Goal: Task Accomplishment & Management: Manage account settings

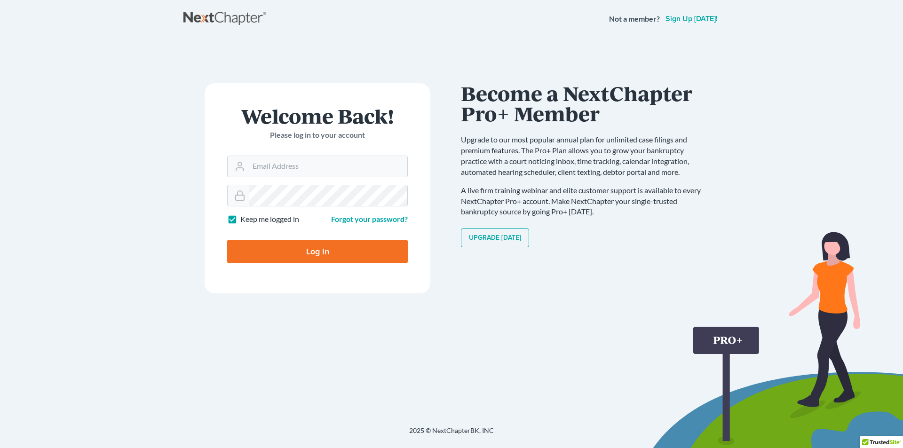
click at [636, 234] on div "Upgrade [DATE]" at bounding box center [585, 237] width 249 height 19
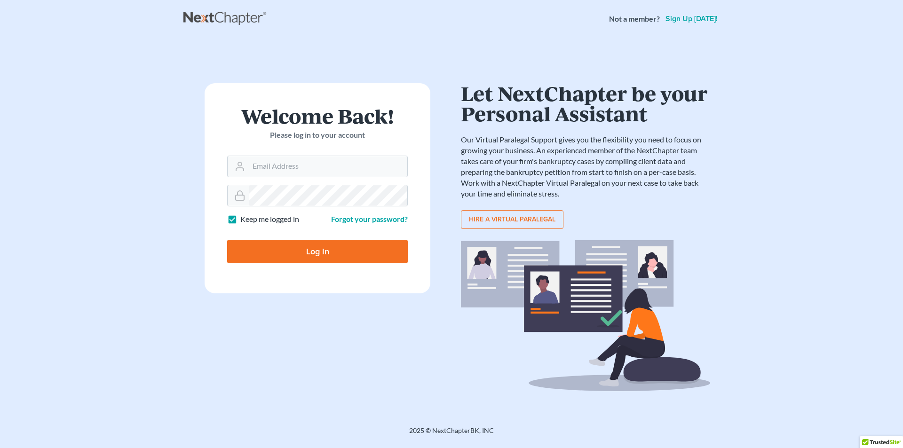
click at [656, 235] on div "Let NextChapter be your Personal Assistant Our Virtual Paralegal Support gives …" at bounding box center [585, 237] width 249 height 308
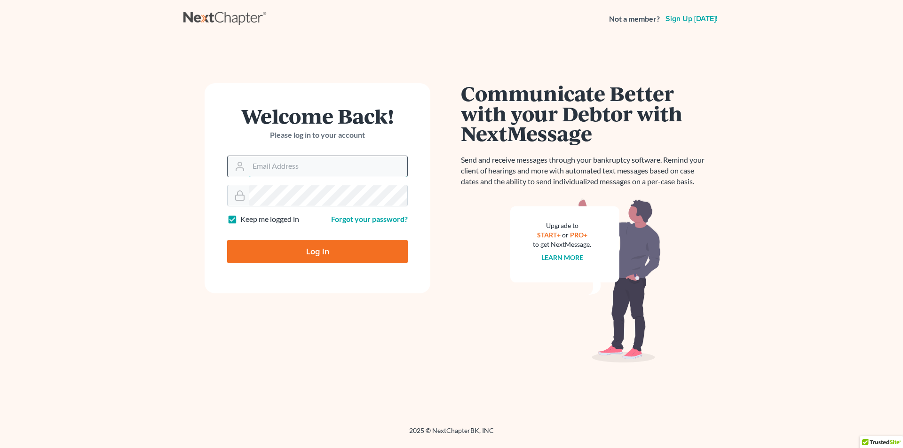
click at [356, 172] on input "Email Address" at bounding box center [328, 166] width 158 height 21
paste input "farva@jafrilawfirm.com"
type input "farva@jafrilawfirm.com"
click at [262, 223] on label "Keep me logged in" at bounding box center [269, 219] width 59 height 11
click at [250, 220] on input "Keep me logged in" at bounding box center [247, 217] width 6 height 6
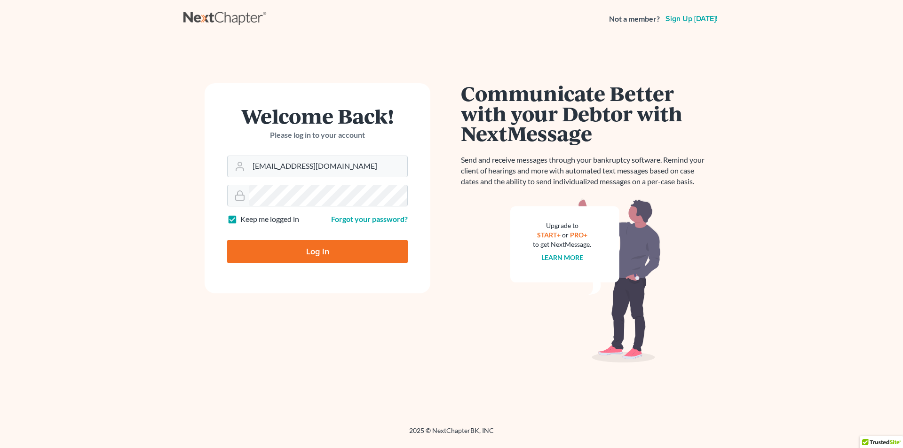
checkbox input "false"
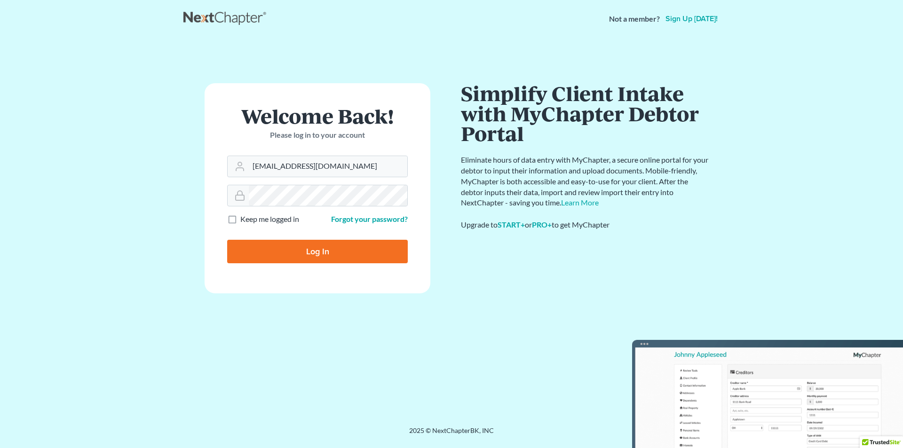
click at [328, 255] on input "Log In" at bounding box center [317, 252] width 181 height 24
type input "Thinking..."
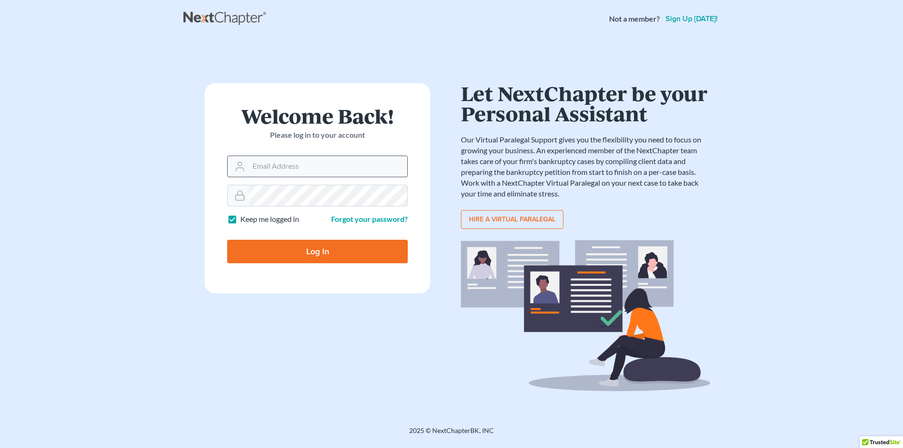
click at [334, 163] on input "Email Address" at bounding box center [328, 166] width 158 height 21
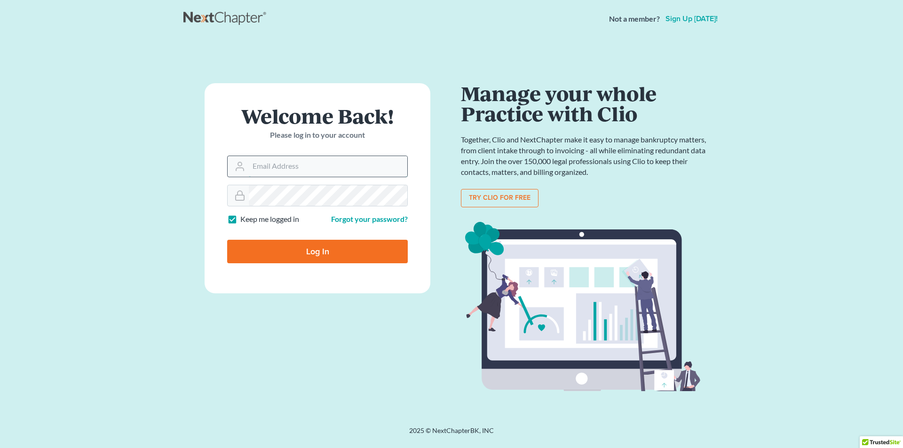
paste input "[EMAIL_ADDRESS][DOMAIN_NAME]"
type input "[EMAIL_ADDRESS][DOMAIN_NAME]"
click at [273, 217] on label "Keep me logged in" at bounding box center [269, 219] width 59 height 11
click at [250, 217] on input "Keep me logged in" at bounding box center [247, 217] width 6 height 6
checkbox input "false"
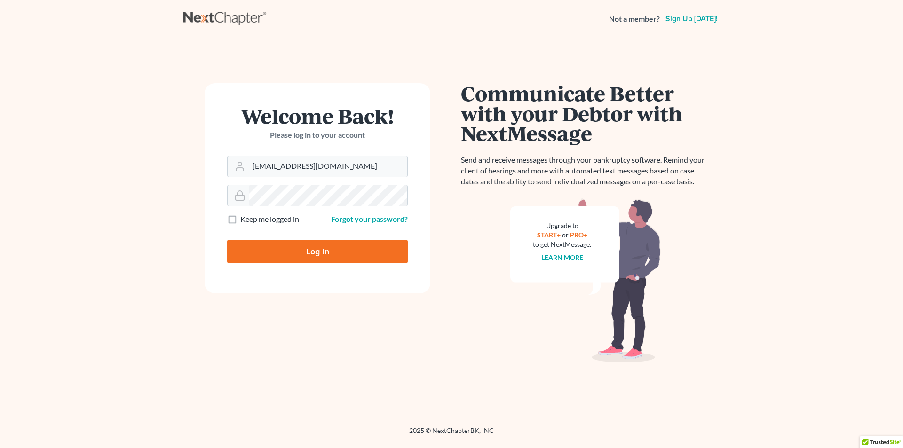
click at [317, 245] on input "Log In" at bounding box center [317, 252] width 181 height 24
type input "Thinking..."
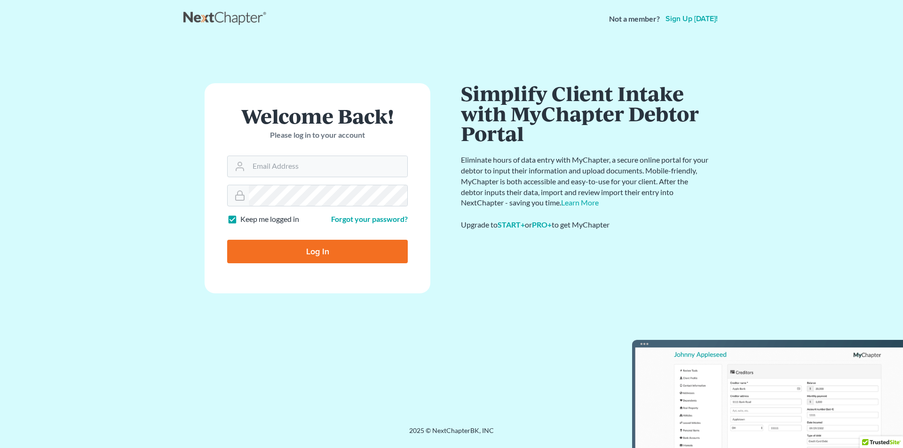
click at [270, 222] on label "Keep me logged in" at bounding box center [269, 219] width 59 height 11
click at [250, 220] on input "Keep me logged in" at bounding box center [247, 217] width 6 height 6
checkbox input "false"
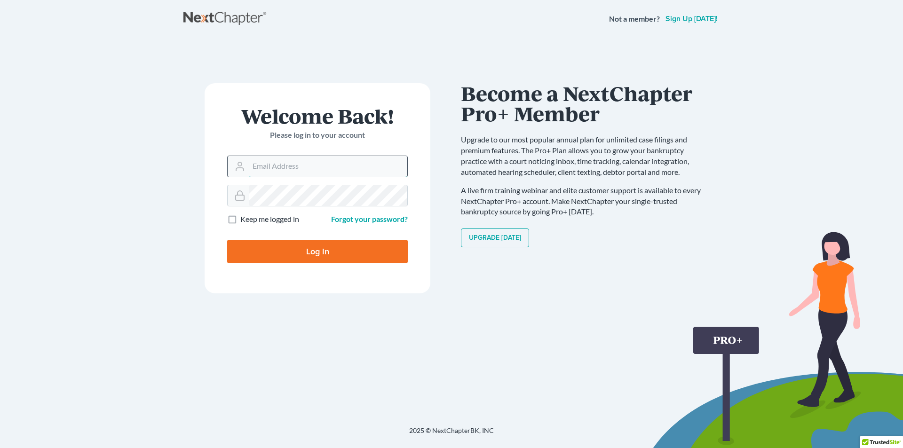
click at [283, 170] on input "Email Address" at bounding box center [328, 166] width 158 height 21
paste input "[EMAIL_ADDRESS][DOMAIN_NAME]"
type input "[EMAIL_ADDRESS][DOMAIN_NAME]"
click at [301, 254] on input "Log In" at bounding box center [317, 252] width 181 height 24
type input "Thinking..."
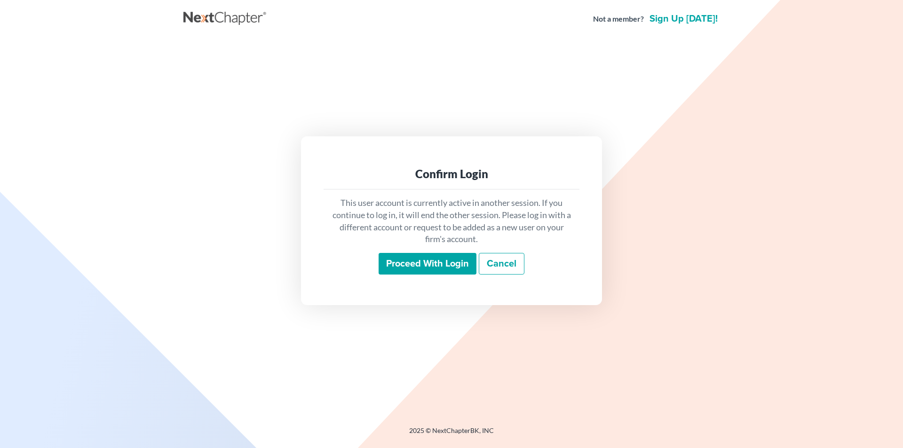
click at [761, 137] on main "Confirm Login This user account is currently active in another session. If you …" at bounding box center [451, 221] width 903 height 366
click at [438, 270] on input "Proceed with login" at bounding box center [427, 264] width 98 height 22
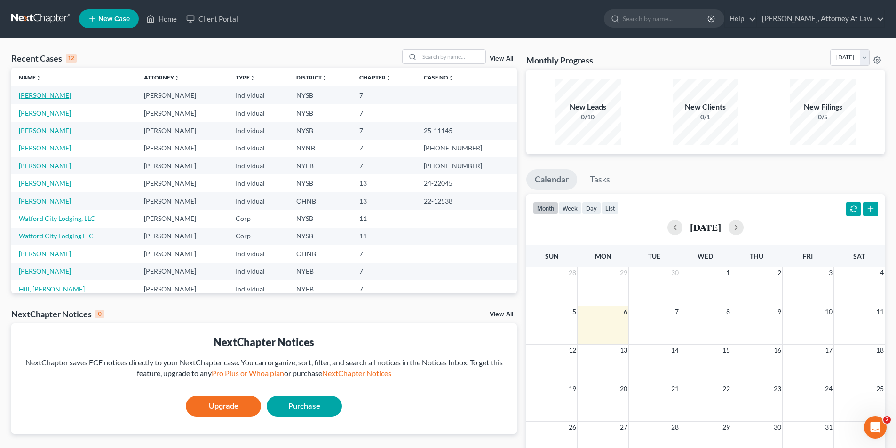
click at [57, 96] on link "[PERSON_NAME]" at bounding box center [45, 95] width 52 height 8
select select "10"
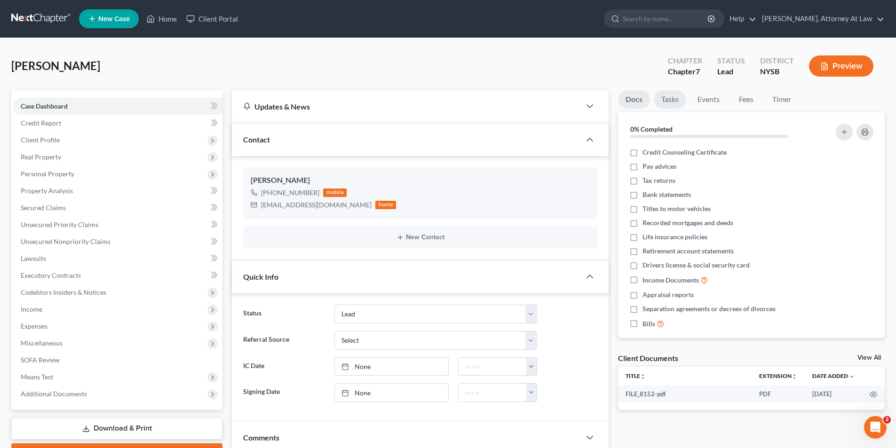
click at [666, 97] on link "Tasks" at bounding box center [669, 99] width 32 height 18
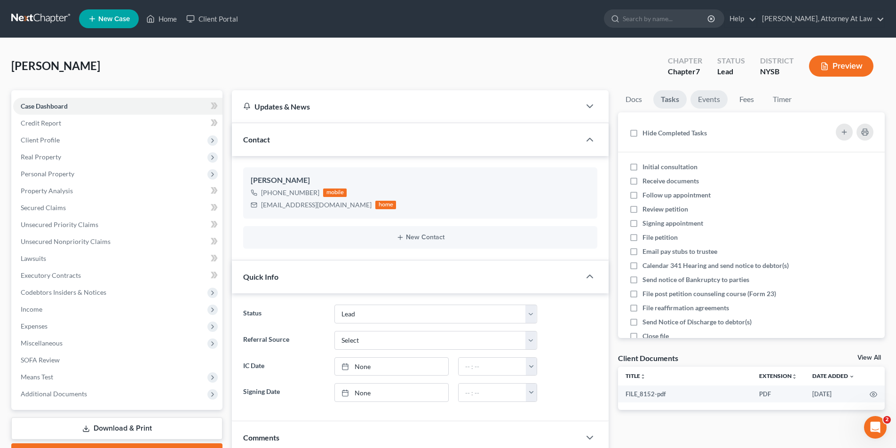
click at [701, 105] on link "Events" at bounding box center [708, 99] width 37 height 18
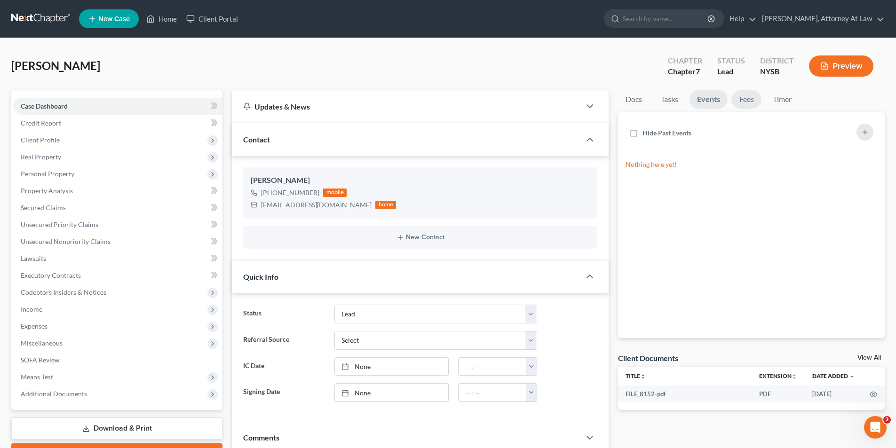
click at [744, 100] on link "Fees" at bounding box center [746, 99] width 30 height 18
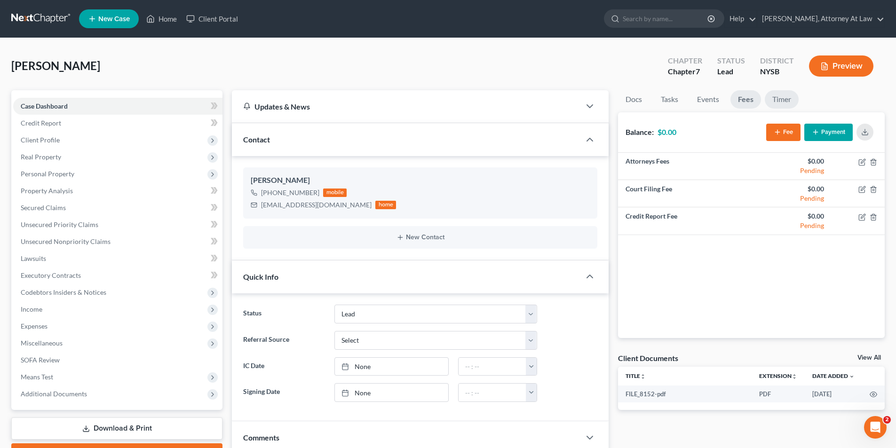
click at [784, 99] on link "Timer" at bounding box center [781, 99] width 34 height 18
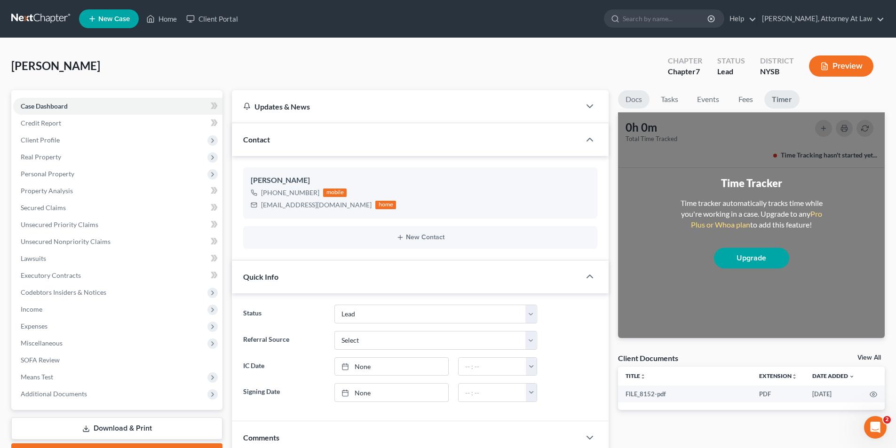
click at [639, 100] on link "Docs" at bounding box center [633, 99] width 31 height 18
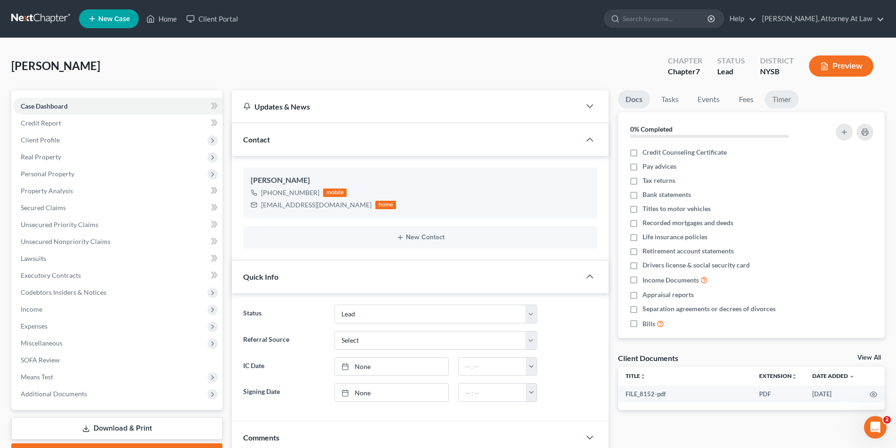
click at [781, 99] on link "Timer" at bounding box center [781, 99] width 34 height 18
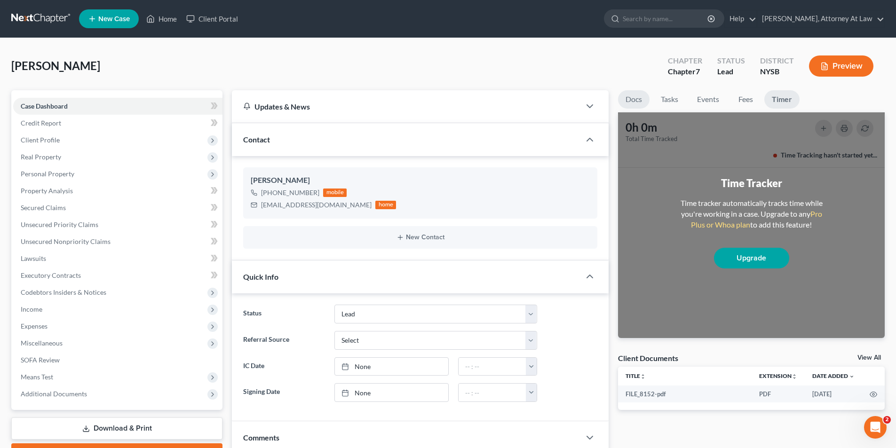
click at [631, 97] on link "Docs" at bounding box center [633, 99] width 31 height 18
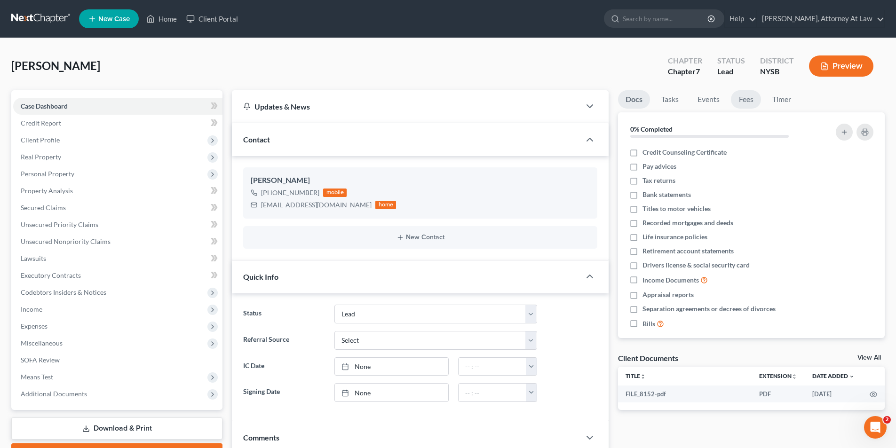
click at [740, 102] on link "Fees" at bounding box center [746, 99] width 30 height 18
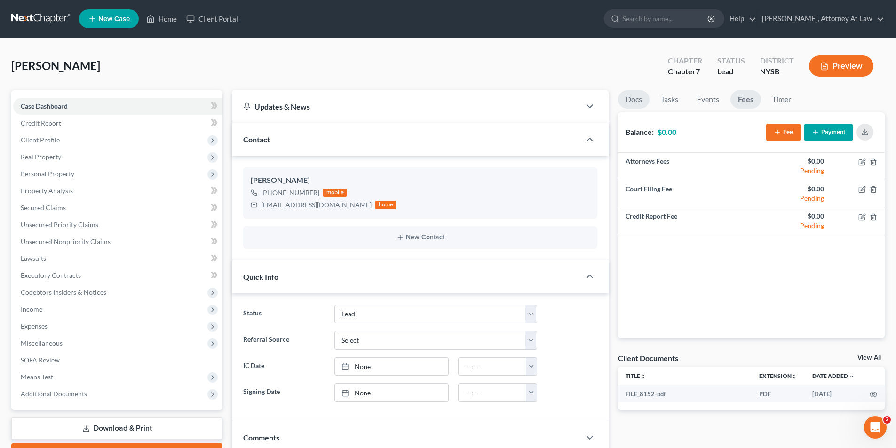
click at [637, 102] on link "Docs" at bounding box center [633, 99] width 31 height 18
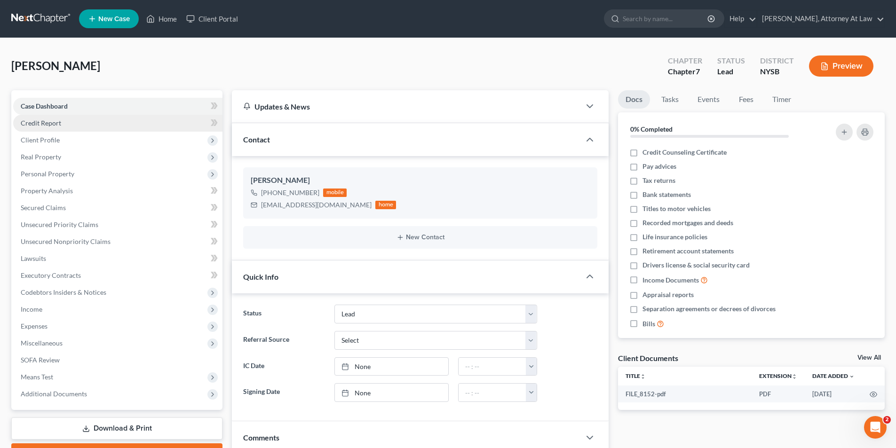
click at [79, 128] on link "Credit Report" at bounding box center [117, 123] width 209 height 17
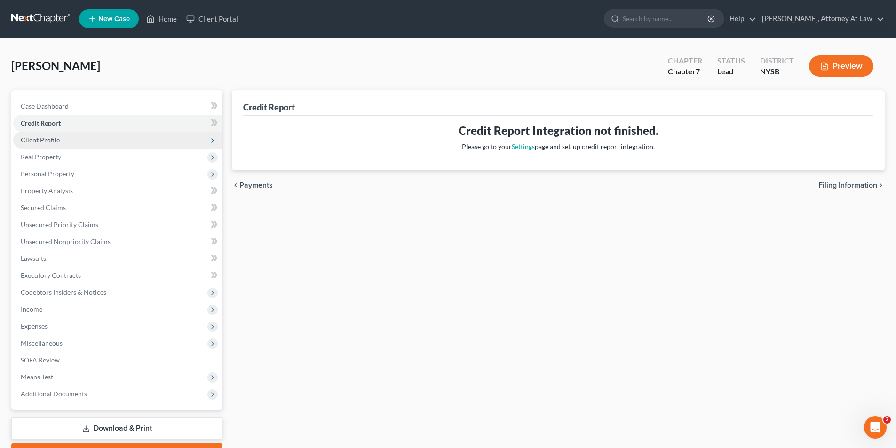
click at [75, 136] on span "Client Profile" at bounding box center [117, 140] width 209 height 17
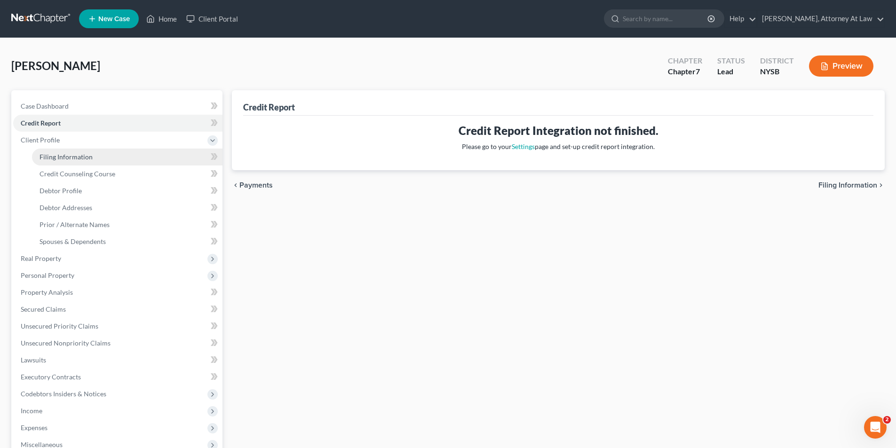
click at [77, 154] on span "Filing Information" at bounding box center [65, 157] width 53 height 8
select select "1"
select select "0"
select select "35"
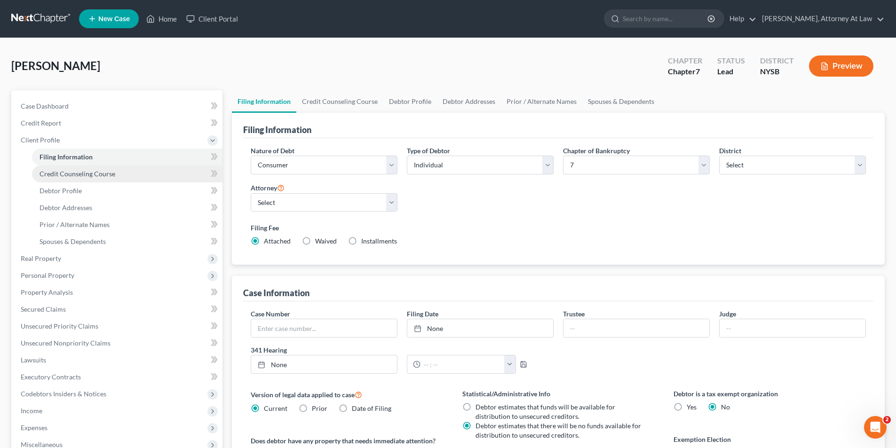
click at [81, 170] on span "Credit Counseling Course" at bounding box center [77, 174] width 76 height 8
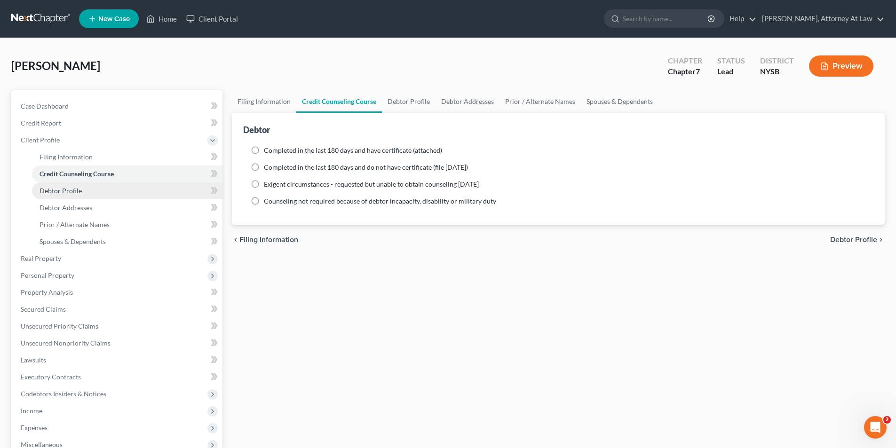
click at [91, 192] on link "Debtor Profile" at bounding box center [127, 190] width 190 height 17
select select "0"
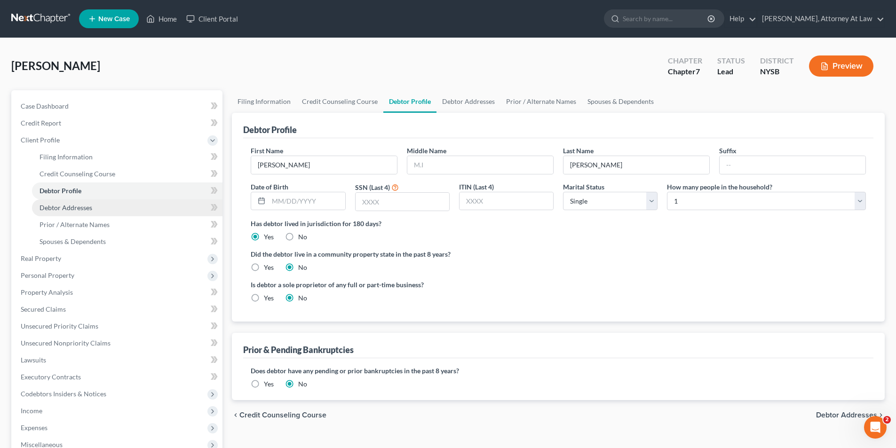
click at [93, 212] on link "Debtor Addresses" at bounding box center [127, 207] width 190 height 17
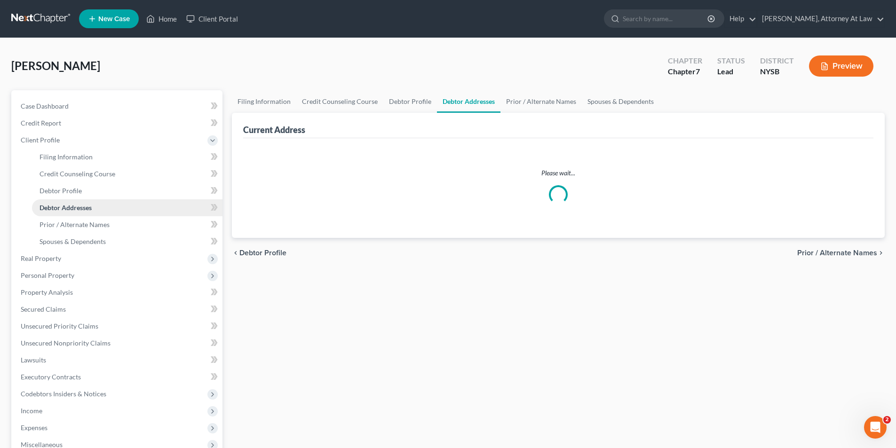
select select "0"
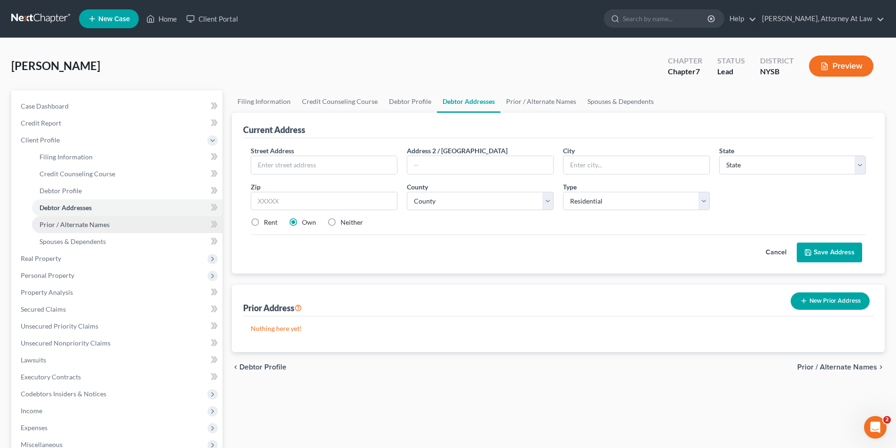
click at [88, 226] on span "Prior / Alternate Names" at bounding box center [74, 224] width 70 height 8
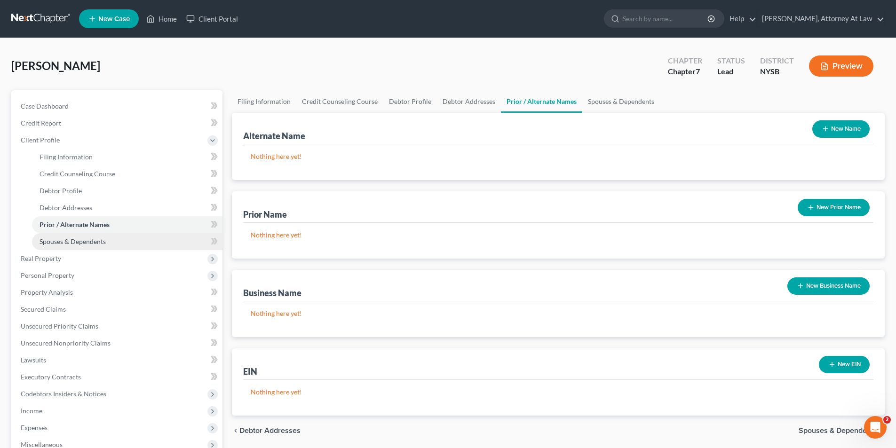
click at [84, 238] on span "Spouses & Dependents" at bounding box center [72, 241] width 66 height 8
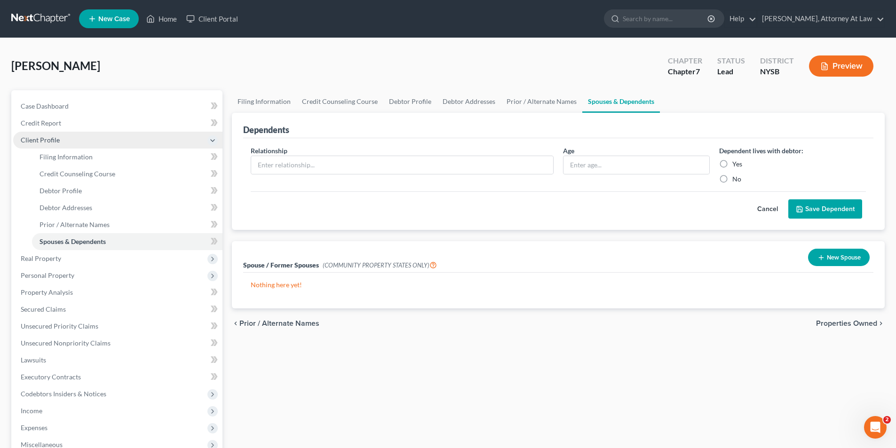
click at [104, 139] on span "Client Profile" at bounding box center [117, 140] width 209 height 17
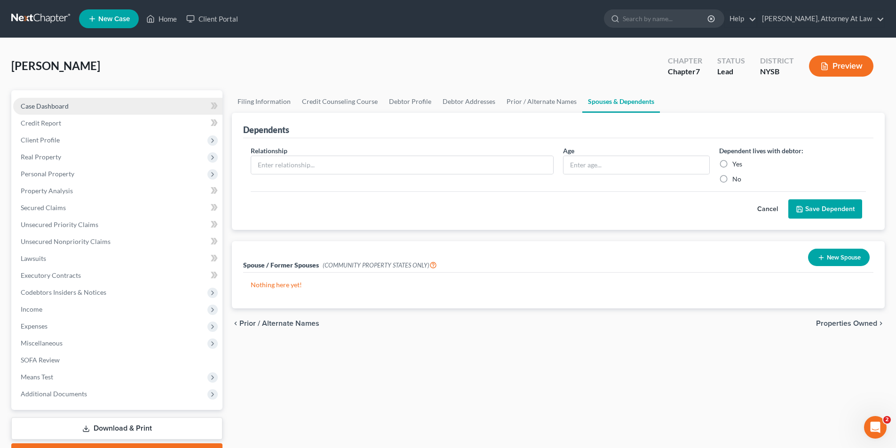
click at [85, 104] on link "Case Dashboard" at bounding box center [117, 106] width 209 height 17
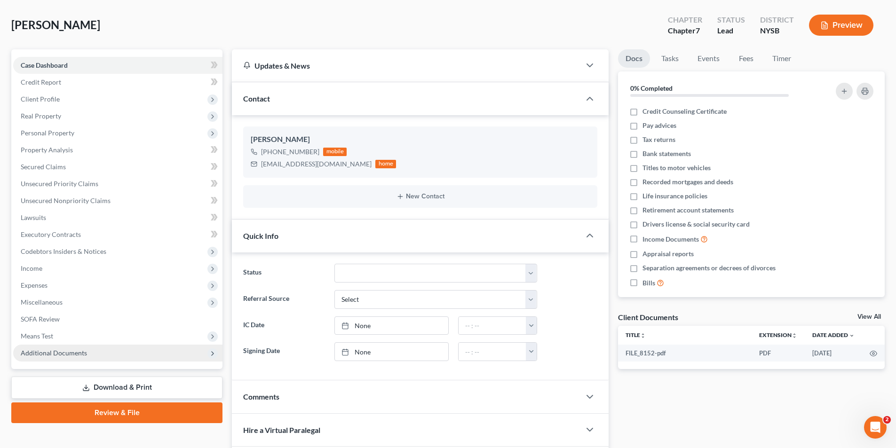
scroll to position [94, 0]
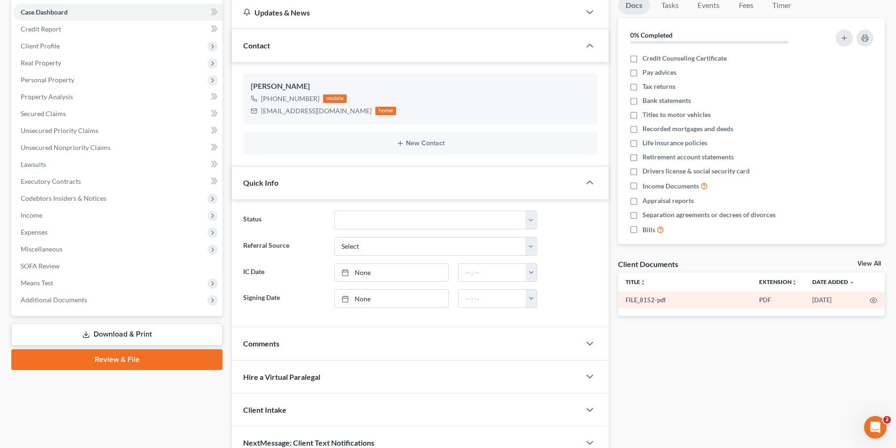
click at [653, 300] on td "FILE_8152-pdf" at bounding box center [685, 299] width 134 height 17
click at [871, 299] on icon "button" at bounding box center [873, 301] width 8 height 8
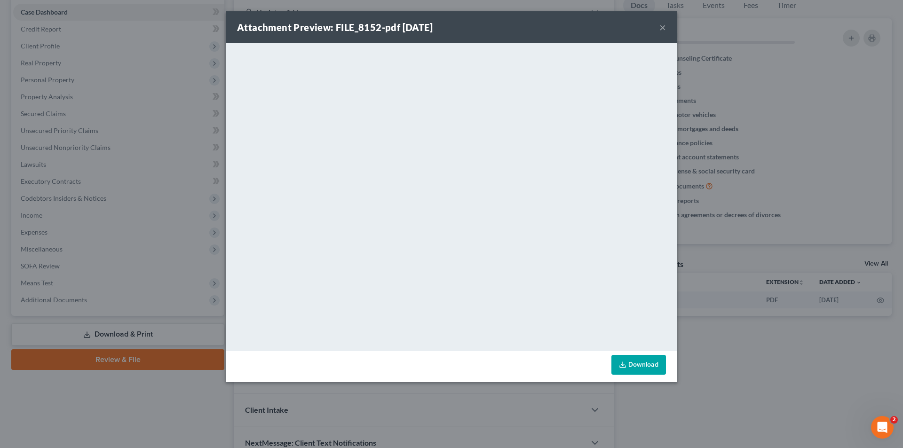
click at [795, 141] on div "Attachment Preview: FILE_8152-pdf [DATE] × <object ng-attr-data='[URL][DOMAIN_N…" at bounding box center [451, 224] width 903 height 448
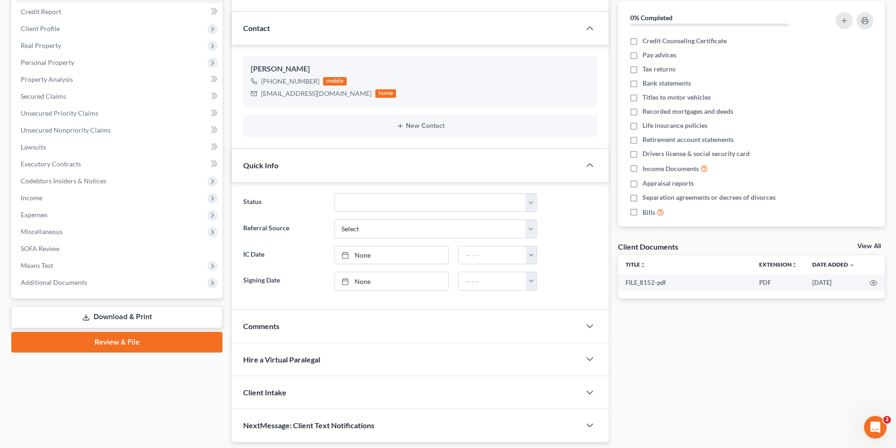
scroll to position [141, 0]
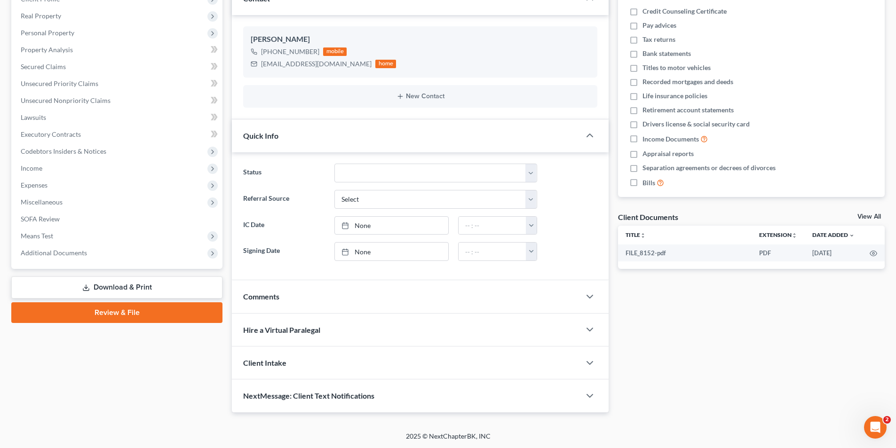
click at [539, 175] on div "Discharged Discharged & Reported Discharge Litigation Dismissal Notice Dismisse…" at bounding box center [436, 173] width 212 height 19
click at [529, 175] on select "Discharged Discharged & Reported Discharge Litigation Dismissal Notice Dismisse…" at bounding box center [435, 173] width 203 height 19
click at [534, 169] on select "Discharged Discharged & Reported Discharge Litigation Dismissal Notice Dismisse…" at bounding box center [435, 173] width 203 height 19
click at [525, 385] on div "NextMessage: Client Text Notifications" at bounding box center [406, 395] width 348 height 32
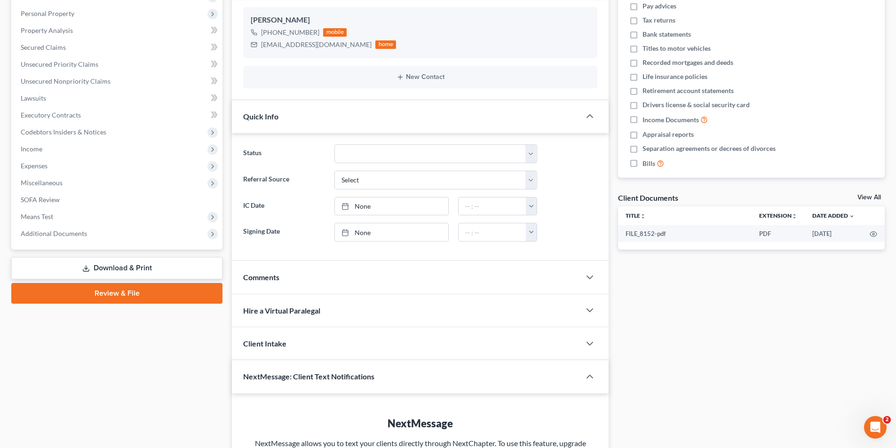
scroll to position [235, 0]
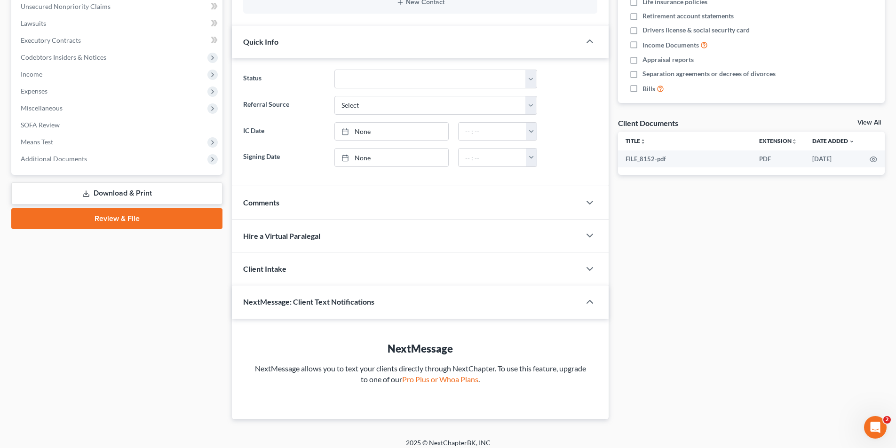
click at [498, 275] on div "Client Intake" at bounding box center [406, 268] width 348 height 32
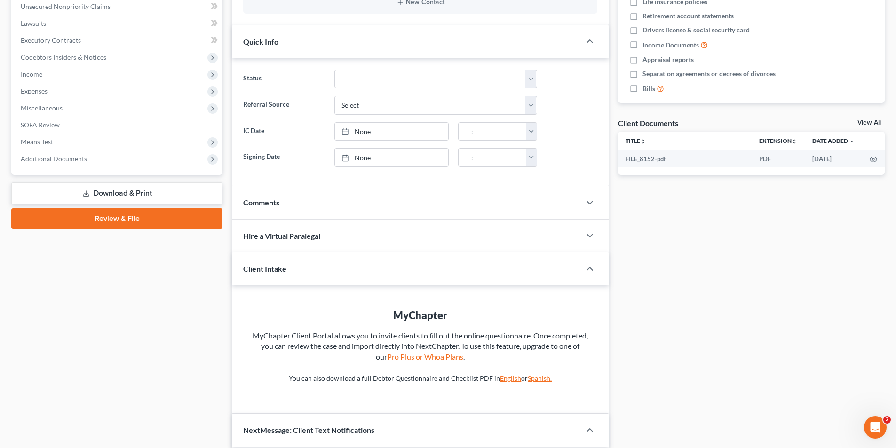
click at [498, 275] on div "Client Intake" at bounding box center [399, 268] width 335 height 32
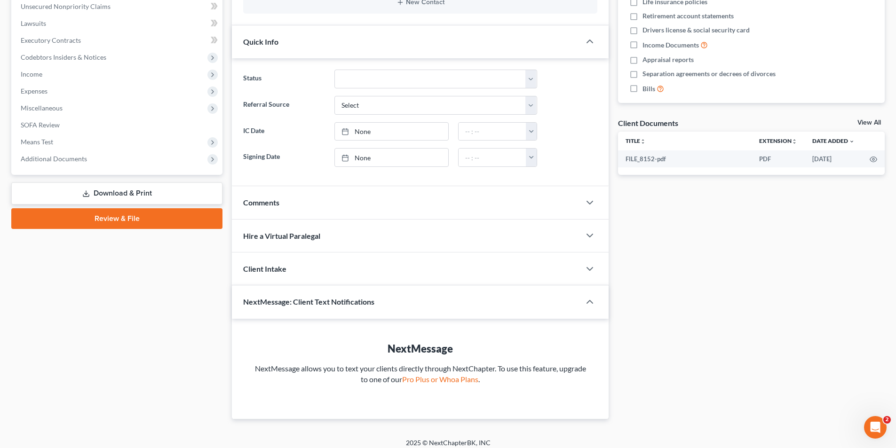
click at [526, 323] on div "NextMessage NextMessage allows you to text your clients directly through NextCh…" at bounding box center [420, 369] width 377 height 100
click at [527, 309] on div "NextMessage: Client Text Notifications" at bounding box center [399, 301] width 335 height 32
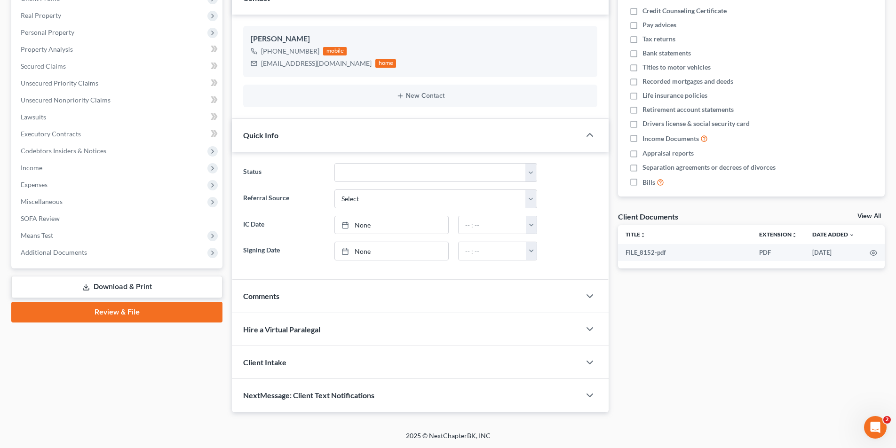
click at [514, 326] on div "Hire a Virtual Paralegal" at bounding box center [406, 329] width 348 height 32
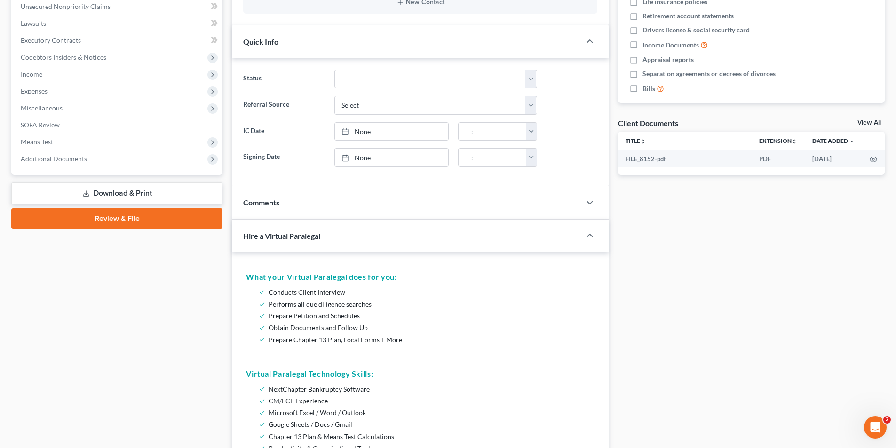
click at [517, 237] on div "Hire a Virtual Paralegal" at bounding box center [399, 236] width 335 height 32
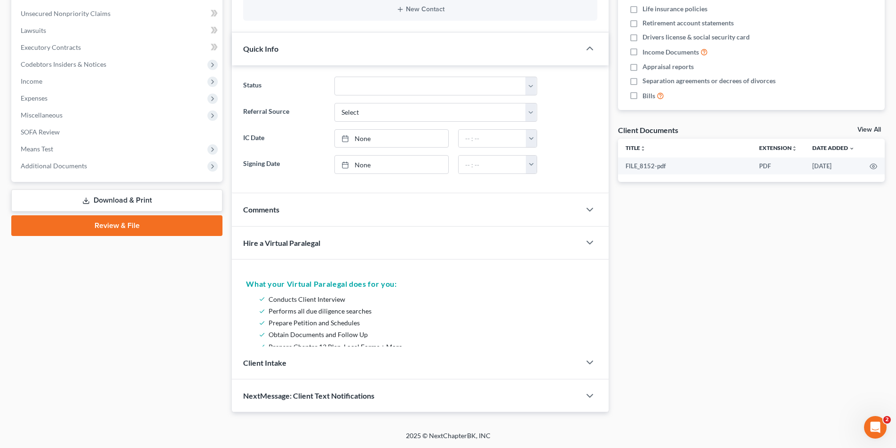
scroll to position [141, 0]
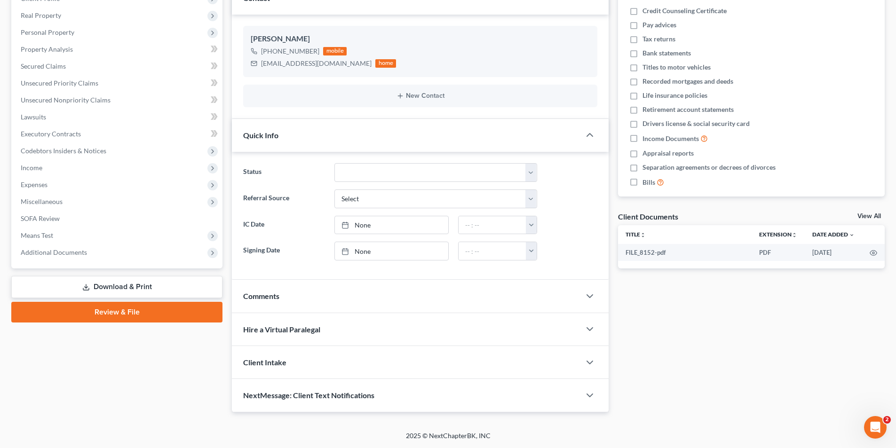
click at [503, 297] on div "Comments" at bounding box center [406, 296] width 348 height 32
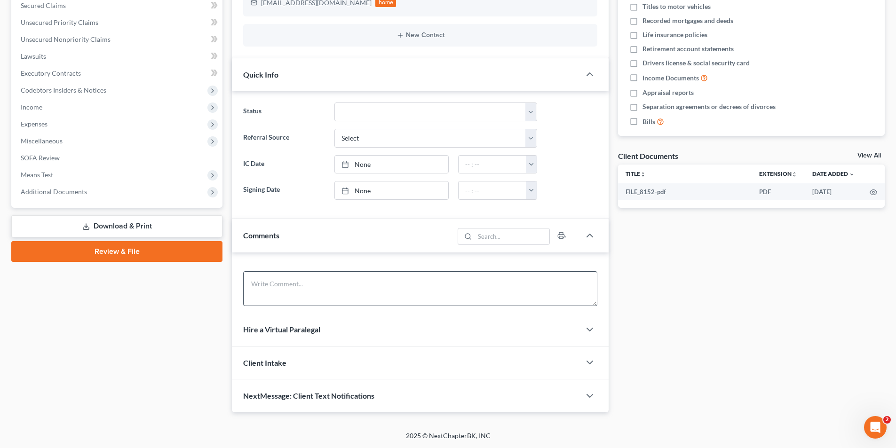
scroll to position [234, 0]
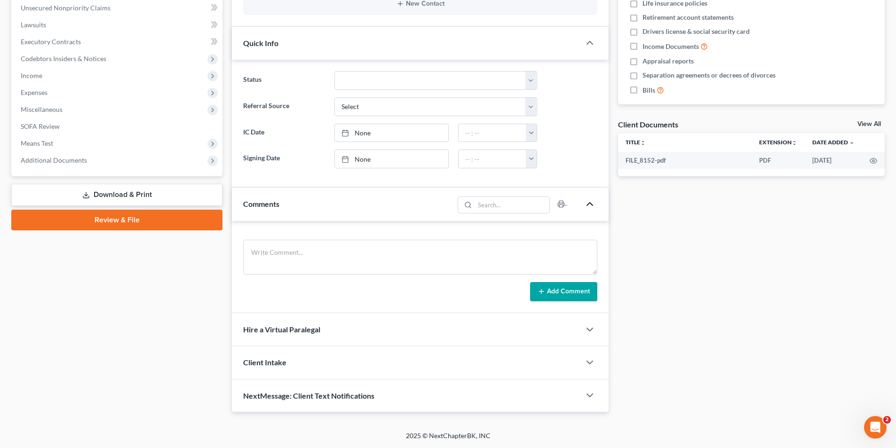
click at [592, 208] on icon "button" at bounding box center [589, 203] width 11 height 11
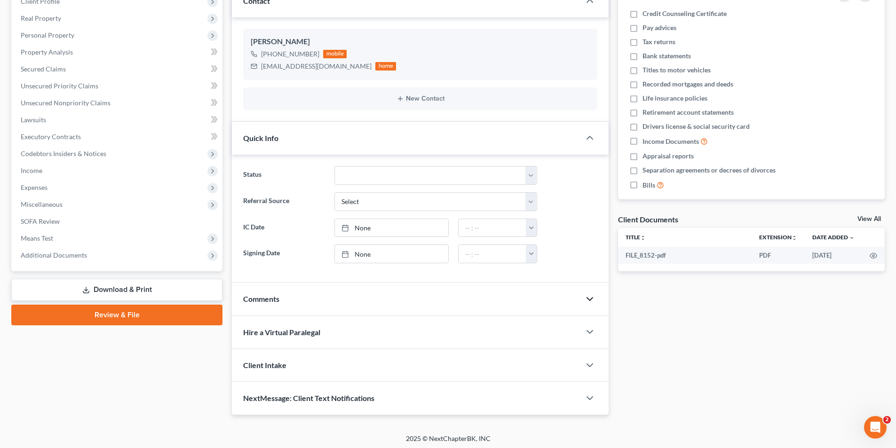
scroll to position [141, 0]
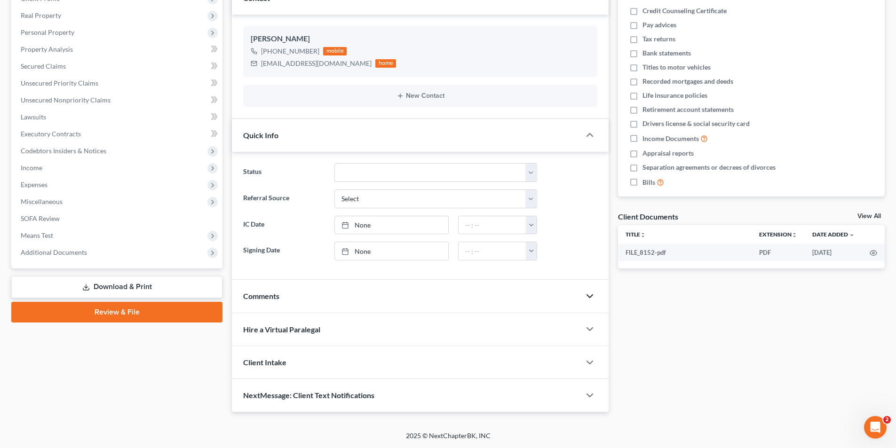
click at [331, 362] on div "Client Intake" at bounding box center [406, 362] width 348 height 32
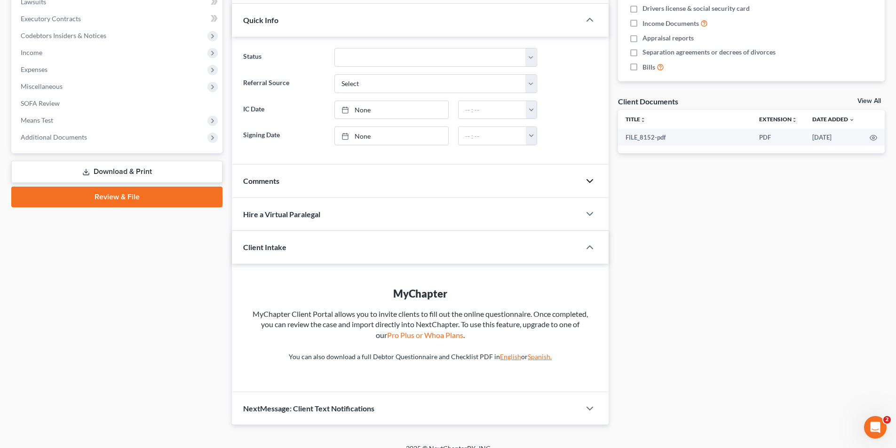
scroll to position [269, 0]
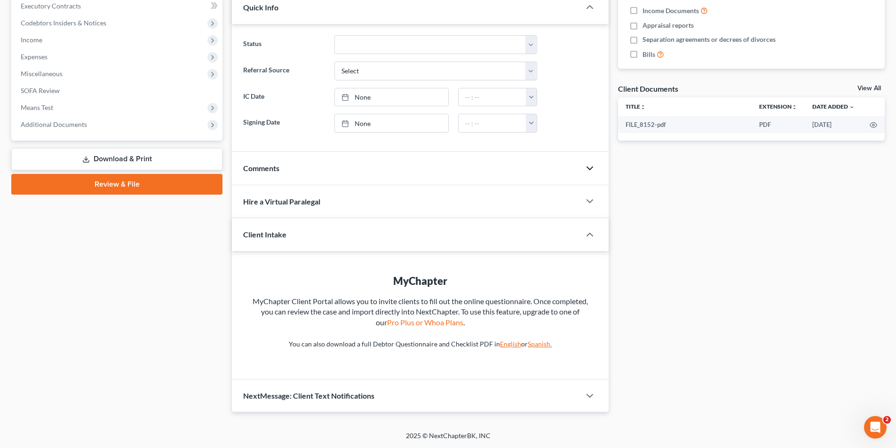
click at [361, 243] on div "Client Intake" at bounding box center [399, 234] width 335 height 32
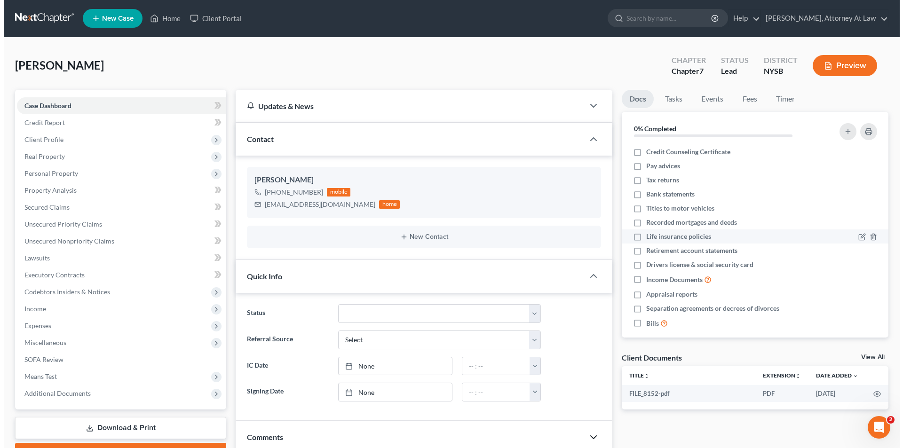
scroll to position [0, 0]
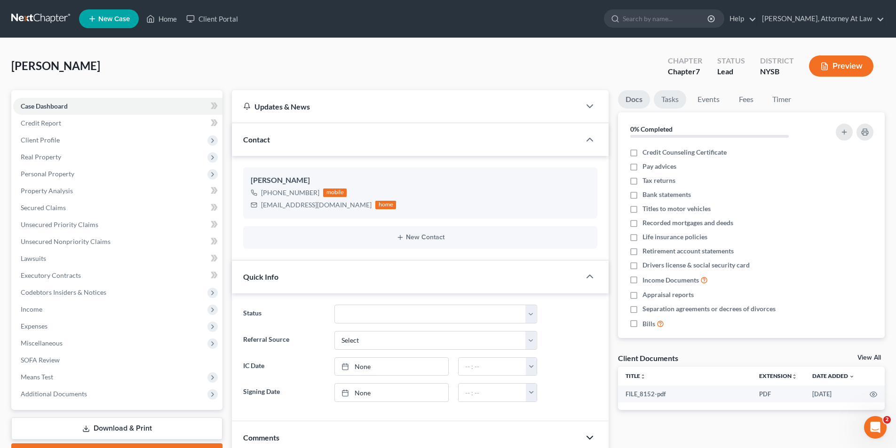
click at [666, 106] on link "Tasks" at bounding box center [669, 99] width 32 height 18
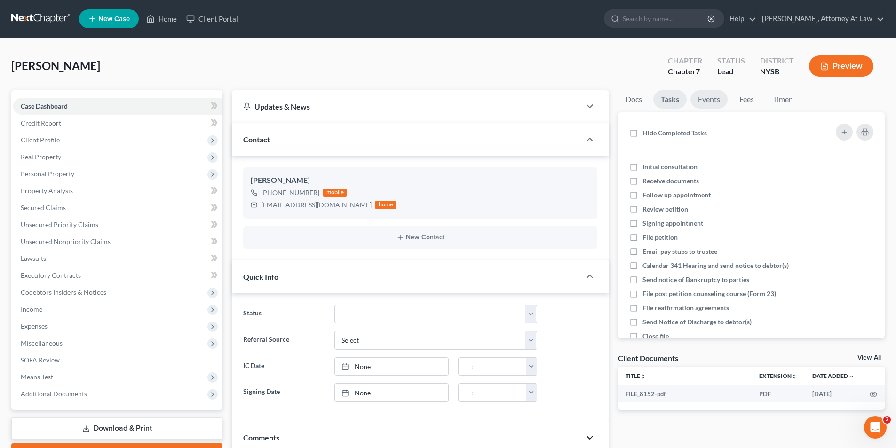
click at [705, 102] on link "Events" at bounding box center [708, 99] width 37 height 18
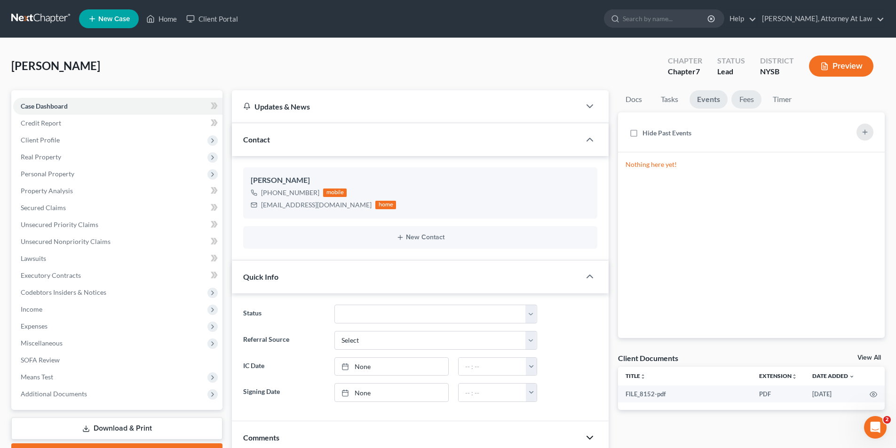
click at [745, 103] on link "Fees" at bounding box center [746, 99] width 30 height 18
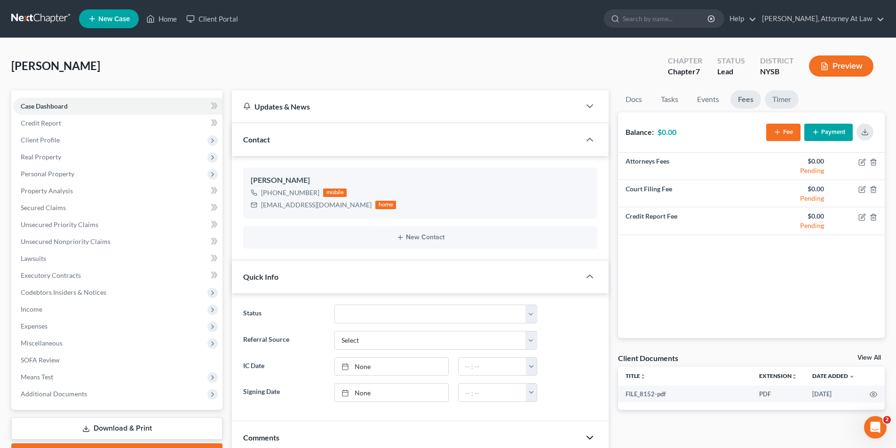
click at [780, 105] on link "Timer" at bounding box center [781, 99] width 34 height 18
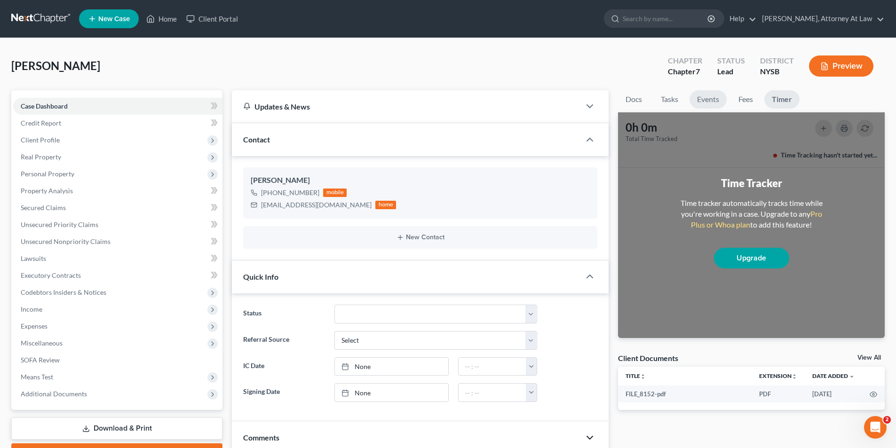
click at [705, 104] on link "Events" at bounding box center [707, 99] width 37 height 18
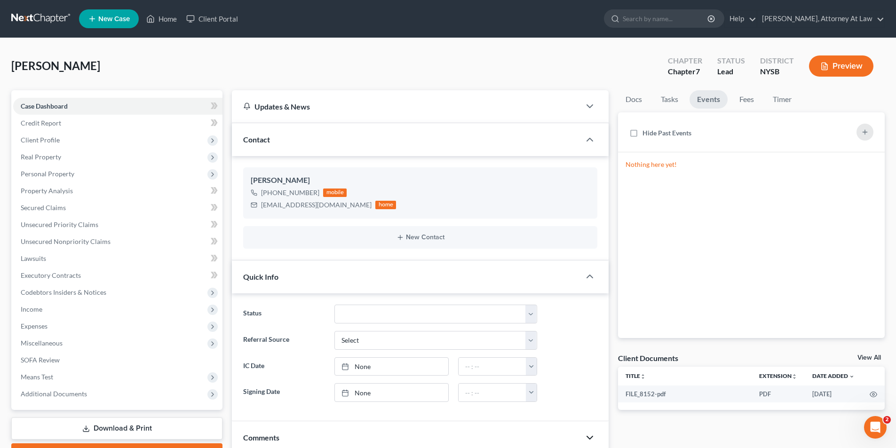
click at [821, 70] on icon "button" at bounding box center [824, 66] width 6 height 7
